Goal: Task Accomplishment & Management: Manage account settings

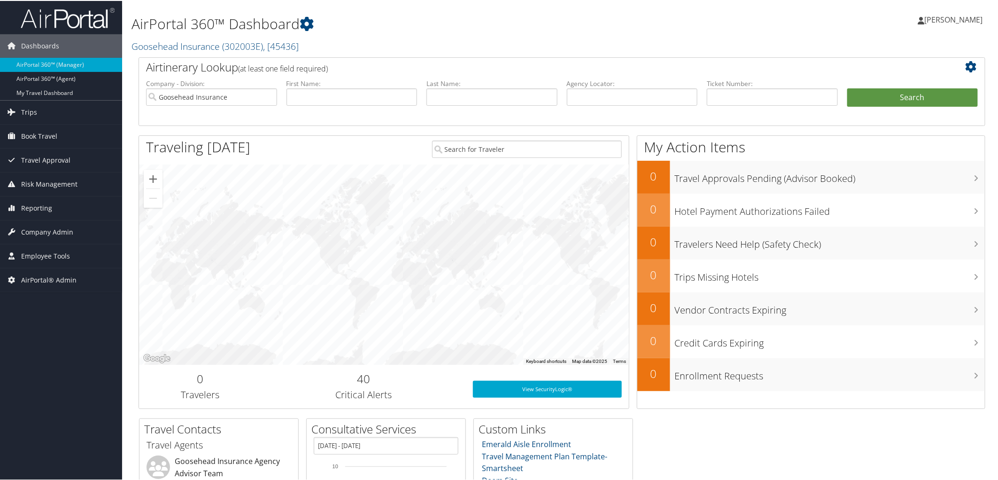
click at [421, 40] on h2 "Goosehead Insurance ( 302003E ) , [ 45436 ]" at bounding box center [419, 45] width 574 height 16
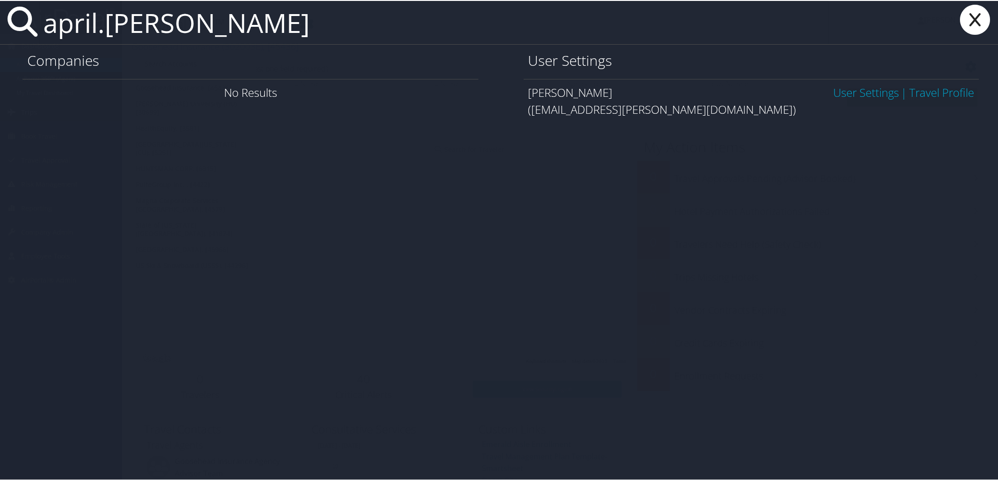
type input "april.[PERSON_NAME]"
click at [856, 93] on link "User Settings" at bounding box center [867, 92] width 66 height 16
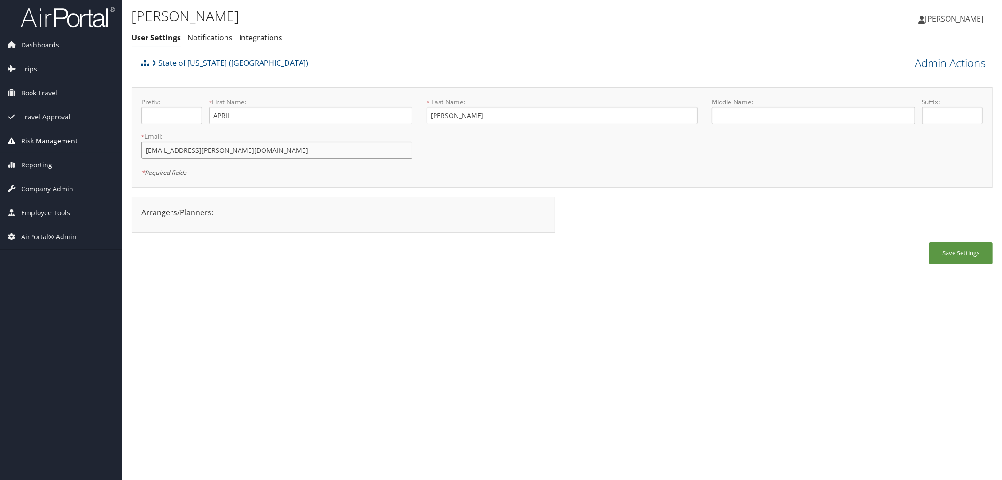
drag, startPoint x: 233, startPoint y: 150, endPoint x: 101, endPoint y: 151, distance: 131.6
click at [101, 151] on div "Dashboards AirPortal 360™ (Manager) AirPortal 360™ (Agent) My Travel Dashboard …" at bounding box center [501, 240] width 1002 height 480
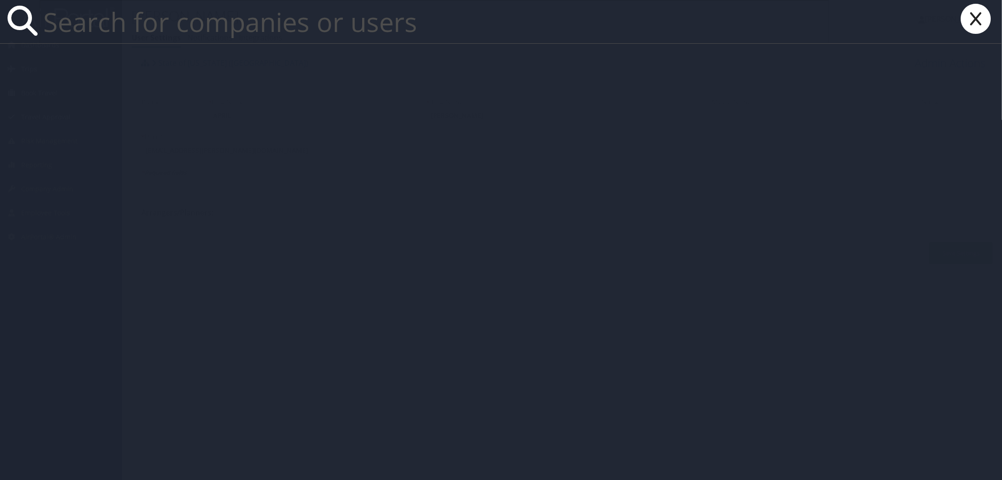
paste input "ssanjo1@lsu.edu"
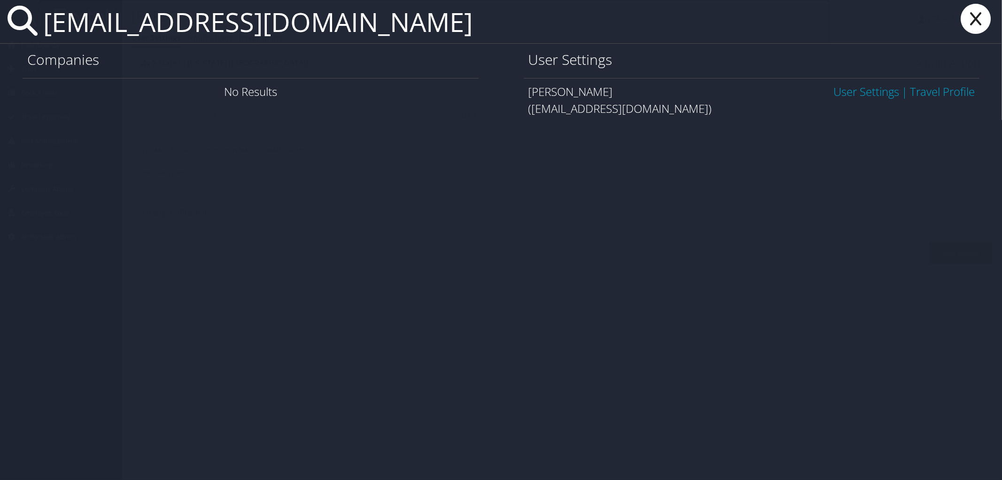
type input "ssanjo1@lsu.edu"
click at [836, 94] on link "User Settings" at bounding box center [867, 92] width 66 height 16
